Goal: Transaction & Acquisition: Subscribe to service/newsletter

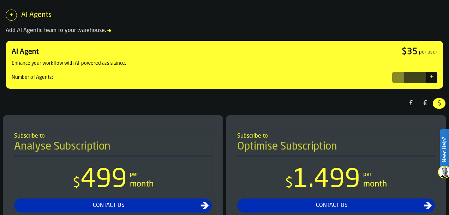
scroll to position [172, 0]
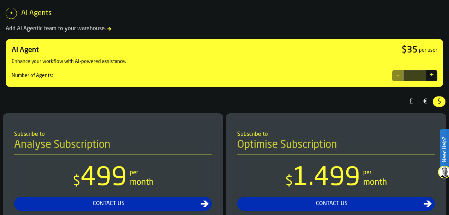
click at [433, 73] on button "+" at bounding box center [431, 75] width 11 height 11
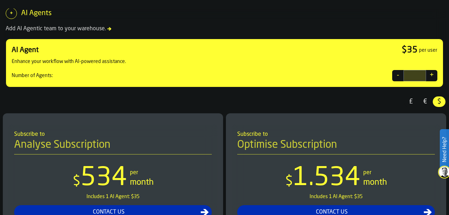
click at [433, 73] on button "+" at bounding box center [431, 75] width 11 height 11
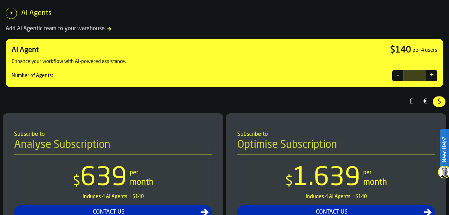
click at [433, 73] on button "+" at bounding box center [431, 75] width 11 height 11
type input "*"
drag, startPoint x: 446, startPoint y: 54, endPoint x: 444, endPoint y: 60, distance: 6.2
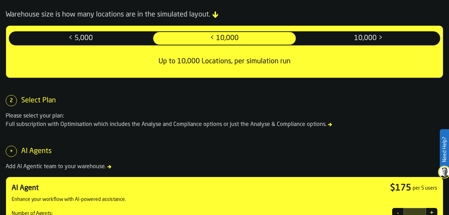
scroll to position [26, 0]
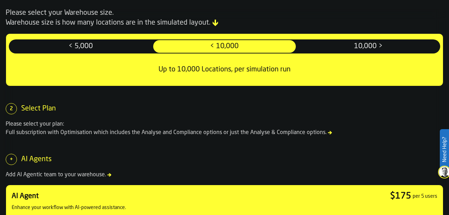
click at [328, 133] on icon at bounding box center [330, 132] width 4 height 3
click at [106, 50] on span "< 5,000" at bounding box center [80, 46] width 141 height 11
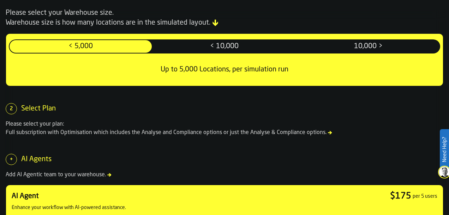
click at [217, 52] on div "< 10,000" at bounding box center [224, 46] width 142 height 13
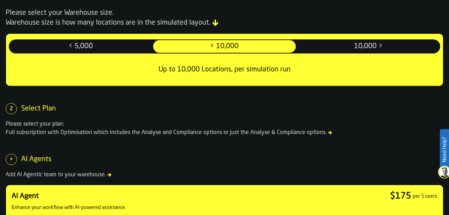
click at [328, 133] on icon at bounding box center [330, 132] width 4 height 3
click at [340, 47] on span "10,000 >" at bounding box center [368, 46] width 141 height 11
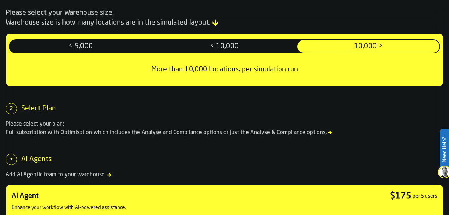
click at [112, 46] on span "< 5,000" at bounding box center [80, 46] width 141 height 11
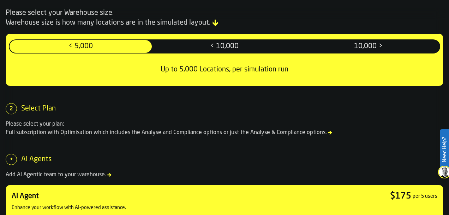
click at [205, 50] on span "< 10,000" at bounding box center [224, 46] width 141 height 11
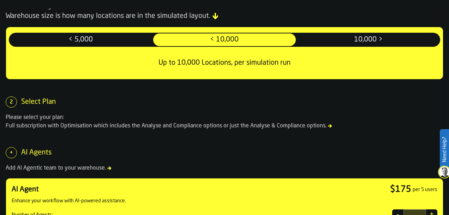
scroll to position [0, 0]
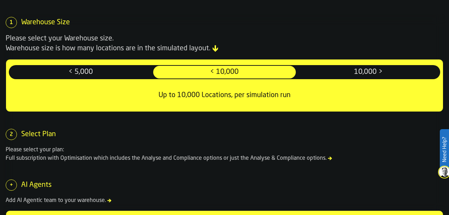
click at [446, 5] on header "£ £ € € $ $" at bounding box center [224, 4] width 449 height 8
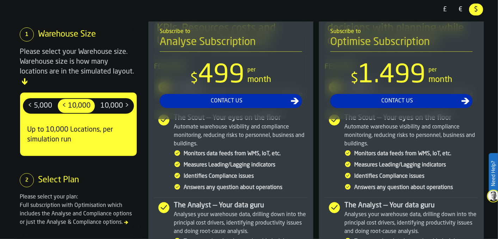
scroll to position [120, 0]
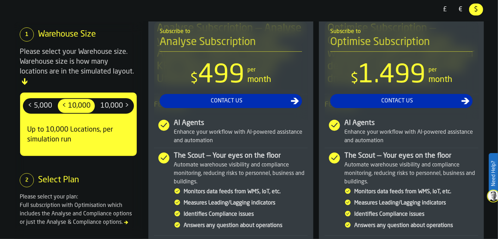
click at [120, 101] on span "10,000 >" at bounding box center [115, 106] width 34 height 11
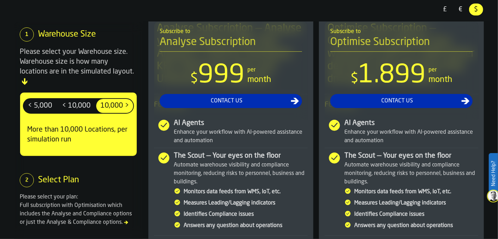
click at [88, 101] on span "< 10,000" at bounding box center [76, 106] width 34 height 11
